Goal: Transaction & Acquisition: Purchase product/service

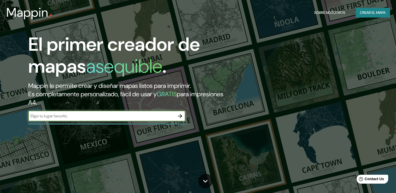
click at [181, 114] on icon "button" at bounding box center [180, 116] width 6 height 6
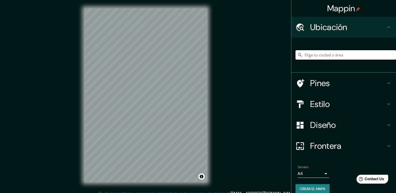
click at [306, 55] on input "Elige tu ciudad o área" at bounding box center [345, 54] width 100 height 9
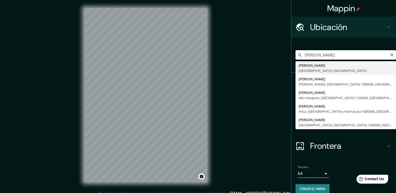
type input "[PERSON_NAME], [GEOGRAPHIC_DATA], [GEOGRAPHIC_DATA]"
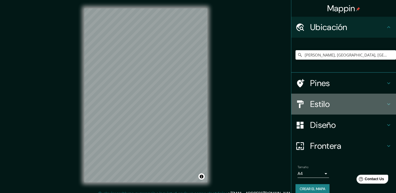
click at [352, 106] on h4 "Estilo" at bounding box center [347, 104] width 75 height 10
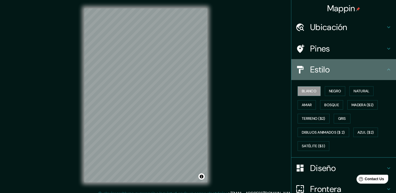
click at [386, 66] on icon at bounding box center [388, 69] width 6 height 6
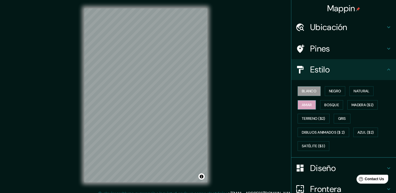
click at [308, 103] on font "Amar" at bounding box center [307, 105] width 10 height 7
click at [361, 134] on font "Azul ($2)" at bounding box center [365, 132] width 16 height 7
click at [311, 94] on font "Blanco" at bounding box center [309, 91] width 15 height 7
click at [329, 94] on font "Negro" at bounding box center [335, 91] width 12 height 7
click at [311, 93] on font "Blanco" at bounding box center [309, 91] width 15 height 7
